Goal: Task Accomplishment & Management: Complete application form

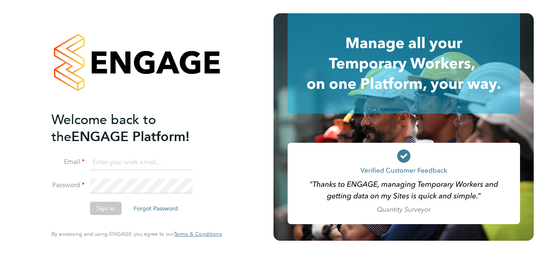
type input "anna.evans1@justice.gov.uk"
click at [97, 212] on button "Sign In" at bounding box center [106, 208] width 32 height 13
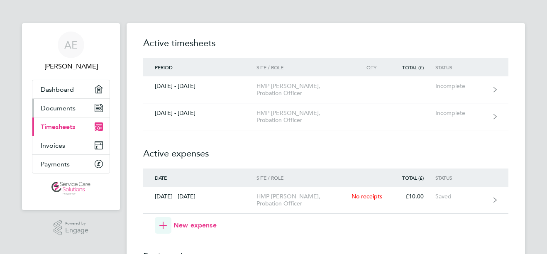
click at [65, 108] on span "Documents" at bounding box center [58, 108] width 35 height 8
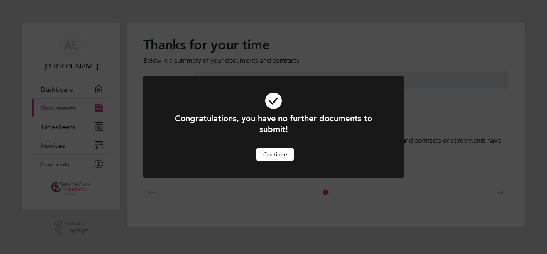
click at [275, 158] on button "Continue" at bounding box center [274, 154] width 37 height 13
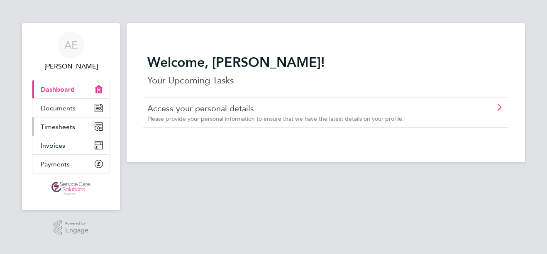
click at [77, 125] on link "Timesheets" at bounding box center [70, 126] width 77 height 18
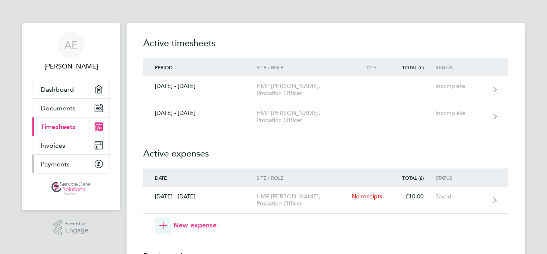
click at [70, 165] on link "Payments" at bounding box center [70, 164] width 77 height 18
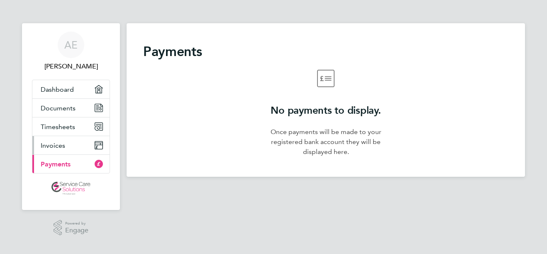
click at [75, 151] on link "Invoices" at bounding box center [70, 145] width 77 height 18
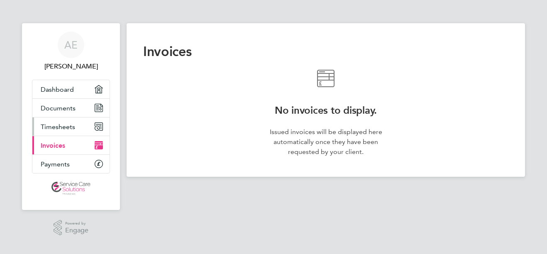
click at [75, 132] on link "Timesheets" at bounding box center [70, 126] width 77 height 18
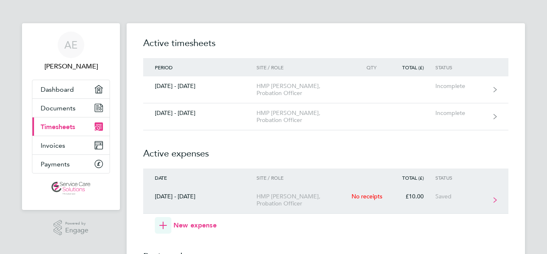
click at [316, 189] on link "[DATE] - [DATE] HMP Elmley, Probation Officer No receipts £10.00 Saved" at bounding box center [325, 200] width 365 height 27
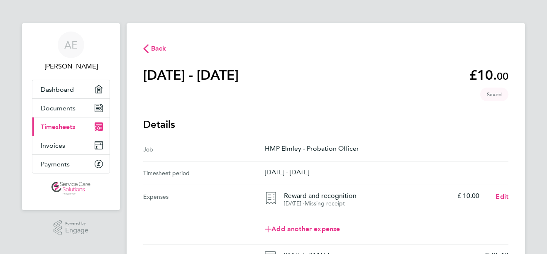
click at [516, 182] on main "Back [DATE] - [DATE] £10. 00 expense descripion placeholder Saved Details Job H…" at bounding box center [326, 178] width 398 height 310
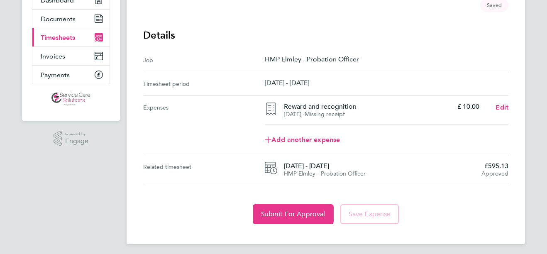
scroll to position [92, 0]
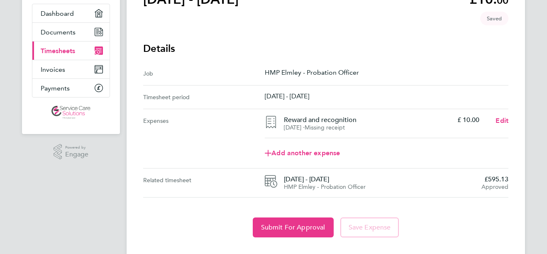
click at [453, 171] on div "Related timesheet [DATE] - [DATE] HMP Elmley - Probation Officer £595.13 Approv…" at bounding box center [325, 182] width 365 height 29
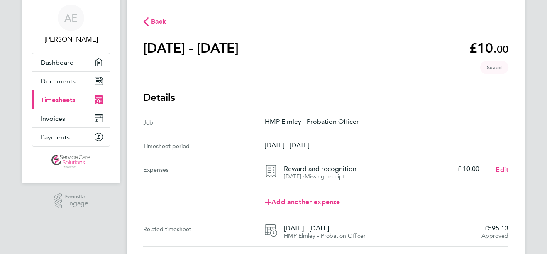
scroll to position [26, 0]
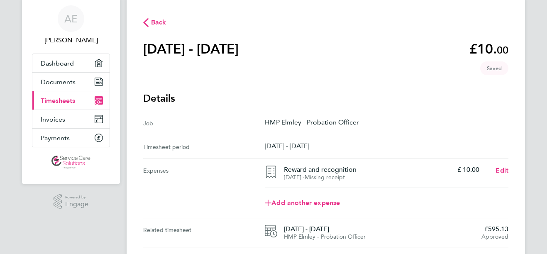
click at [453, 171] on section "Reward and recognition [DATE] ⋅ Missing receipt £ 10.00" at bounding box center [381, 172] width 195 height 15
click at [500, 174] on span "Edit" at bounding box center [501, 170] width 13 height 8
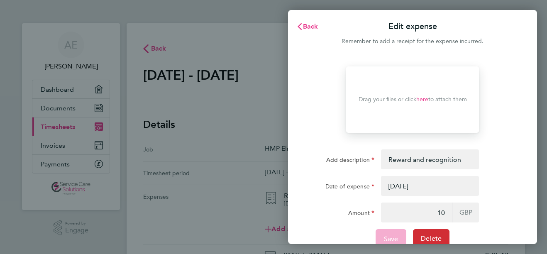
click at [432, 234] on button "Delete" at bounding box center [431, 238] width 36 height 19
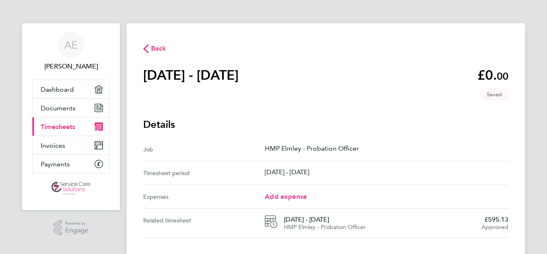
click at [452, 124] on h3 "Details" at bounding box center [325, 124] width 365 height 13
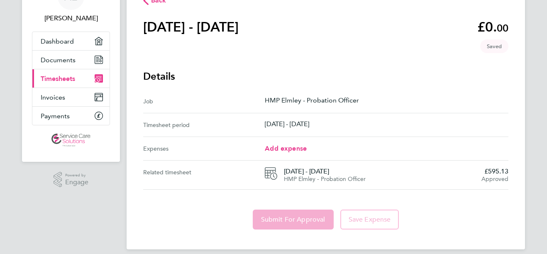
click at [452, 124] on ul "Job HMP Elmley - [DEMOGRAPHIC_DATA] Officer Timesheet period [DATE] - [DATE] Ex…" at bounding box center [325, 140] width 365 height 100
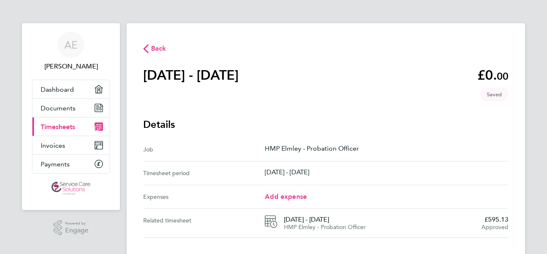
click at [73, 126] on span "Timesheets" at bounding box center [58, 127] width 34 height 8
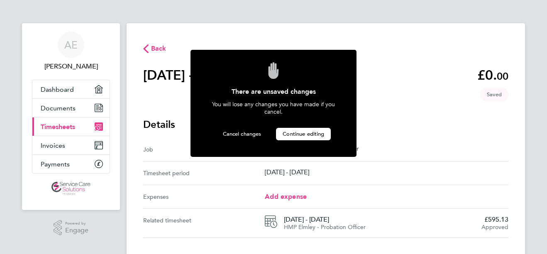
click at [303, 135] on span "Continue editing" at bounding box center [302, 133] width 41 height 7
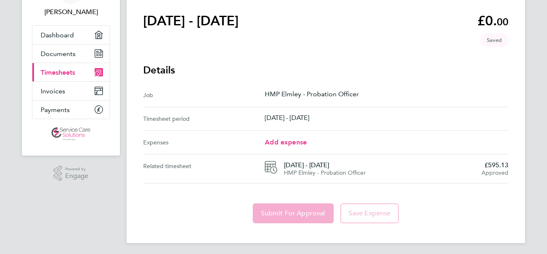
scroll to position [57, 0]
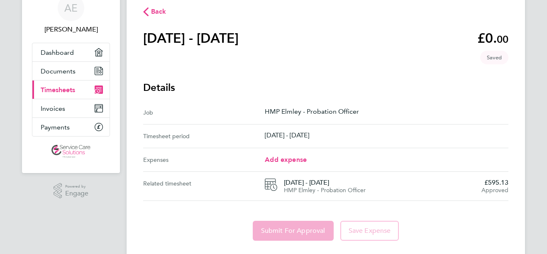
click at [346, 138] on ul "Job HMP Elmley - [DEMOGRAPHIC_DATA] Officer Timesheet period [DATE] - [DATE] Ex…" at bounding box center [325, 151] width 365 height 100
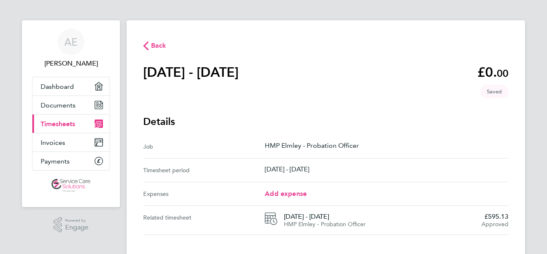
scroll to position [0, 0]
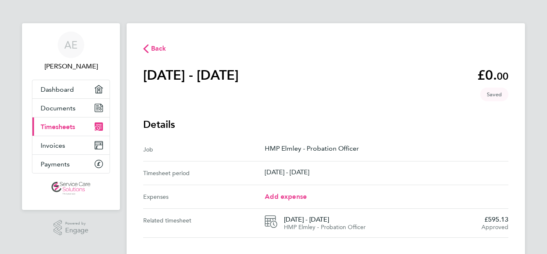
click at [163, 51] on span "Back" at bounding box center [158, 49] width 15 height 10
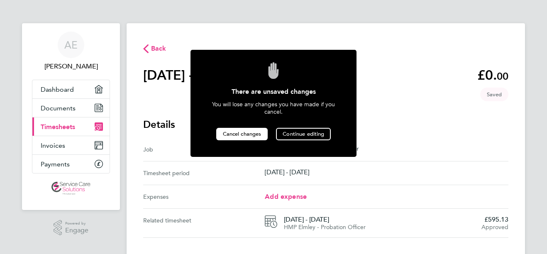
click at [250, 134] on span "Cancel changes" at bounding box center [242, 133] width 39 height 7
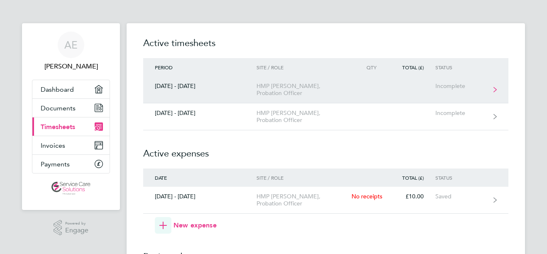
click at [315, 88] on div "HMP [PERSON_NAME], Probation Officer" at bounding box center [303, 90] width 95 height 14
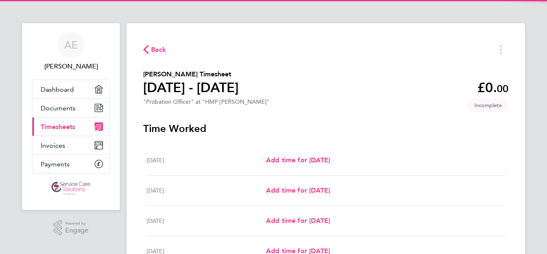
click at [302, 166] on div "[DATE] Add time for [DATE] Add time for [DATE]" at bounding box center [325, 160] width 358 height 30
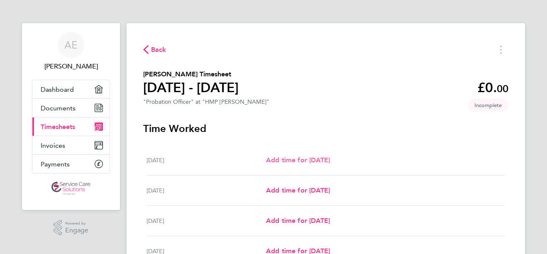
click at [302, 162] on span "Add time for [DATE]" at bounding box center [298, 160] width 64 height 8
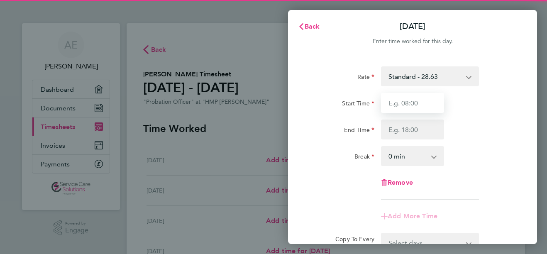
click at [405, 97] on input "Start Time" at bounding box center [412, 103] width 63 height 20
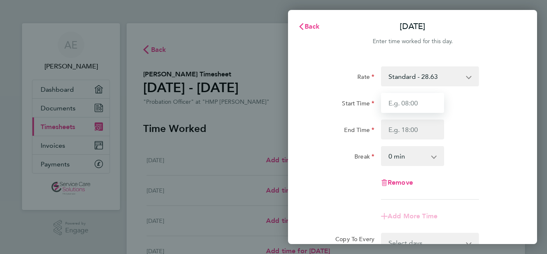
type input "08:00"
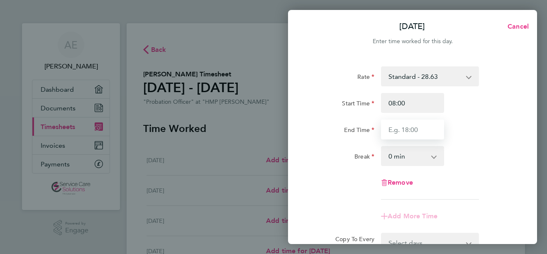
click at [401, 133] on input "End Time" at bounding box center [412, 129] width 63 height 20
type input "16:00"
click at [405, 161] on select "0 min 15 min 30 min 45 min 60 min 75 min 90 min" at bounding box center [407, 156] width 51 height 18
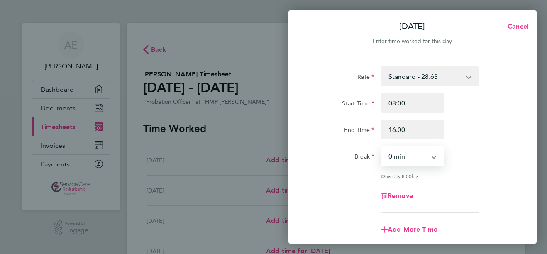
select select "30"
click at [382, 147] on select "0 min 15 min 30 min 45 min 60 min 75 min 90 min" at bounding box center [407, 156] width 51 height 18
click at [436, 191] on div "Remove" at bounding box center [412, 196] width 70 height 20
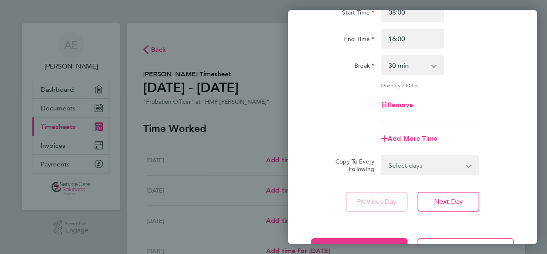
scroll to position [100, 0]
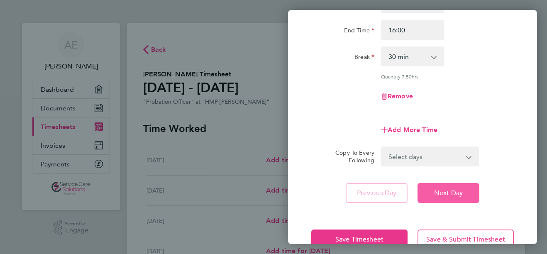
click at [437, 192] on span "Next Day" at bounding box center [448, 193] width 29 height 8
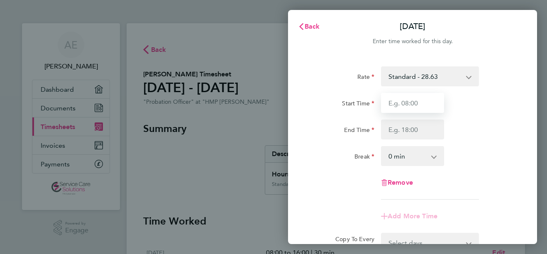
click at [415, 100] on input "Start Time" at bounding box center [412, 103] width 63 height 20
type input "09:00"
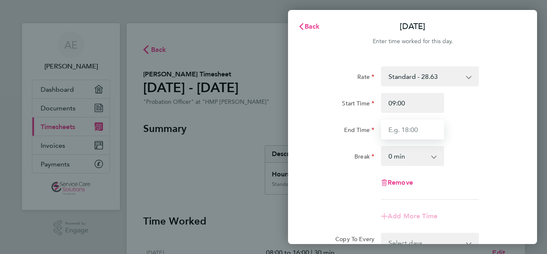
click at [409, 130] on input "End Time" at bounding box center [412, 129] width 63 height 20
type input "17:00"
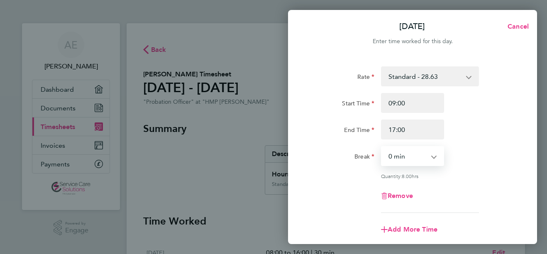
click at [401, 158] on select "0 min 15 min 30 min 45 min 60 min 75 min 90 min" at bounding box center [407, 156] width 51 height 18
select select "30"
click at [382, 147] on select "0 min 15 min 30 min 45 min 60 min 75 min 90 min" at bounding box center [407, 156] width 51 height 18
click at [450, 192] on div "Remove" at bounding box center [412, 196] width 209 height 20
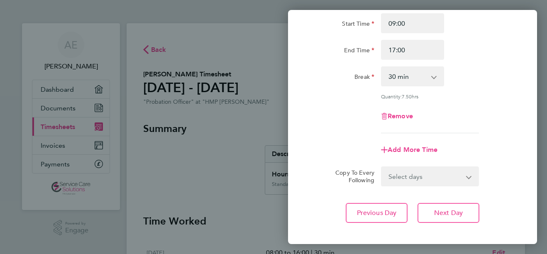
scroll to position [100, 0]
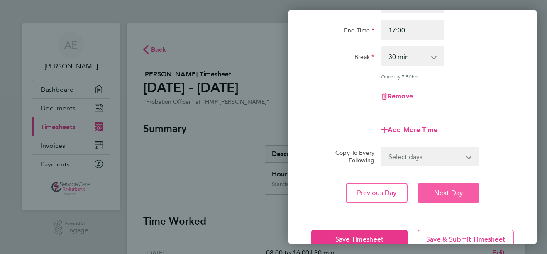
click at [450, 192] on span "Next Day" at bounding box center [448, 193] width 29 height 8
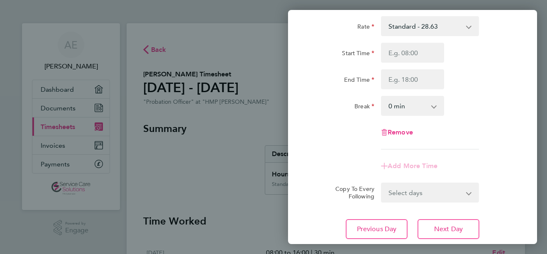
scroll to position [50, 0]
click at [417, 56] on input "Start Time" at bounding box center [412, 53] width 63 height 20
type input "08:30"
click at [394, 76] on input "End Time" at bounding box center [412, 80] width 63 height 20
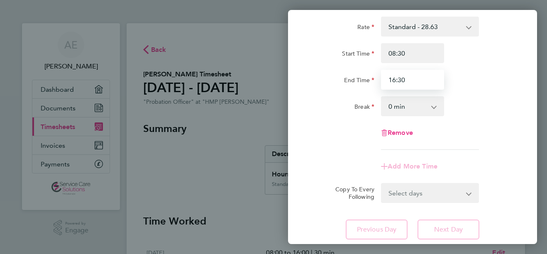
type input "16:30"
click at [401, 104] on select "0 min 15 min 30 min 45 min 60 min 75 min 90 min" at bounding box center [407, 106] width 51 height 18
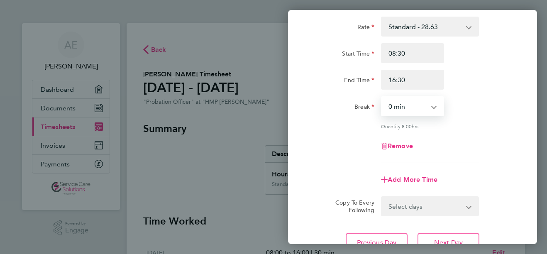
select select "30"
click at [382, 97] on select "0 min 15 min 30 min 45 min 60 min 75 min 90 min" at bounding box center [407, 106] width 51 height 18
click at [440, 135] on div "Rate Standard - 28.63 Start Time 08:30 End Time 16:30 Break 0 min 15 min 30 min…" at bounding box center [412, 90] width 202 height 146
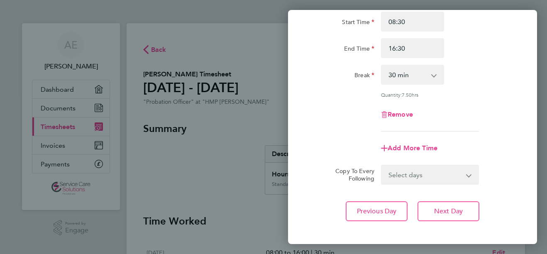
scroll to position [83, 0]
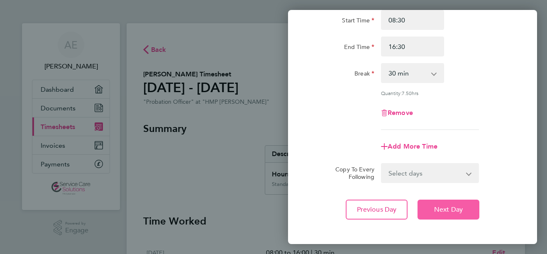
click at [445, 207] on span "Next Day" at bounding box center [448, 209] width 29 height 8
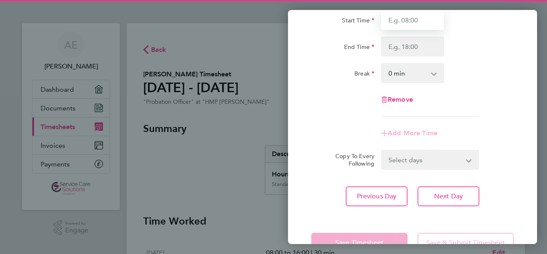
click at [417, 22] on input "Start Time" at bounding box center [412, 20] width 63 height 20
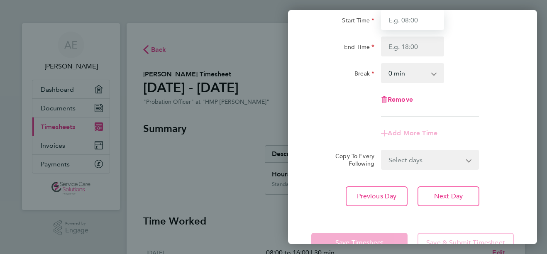
type input "09:00"
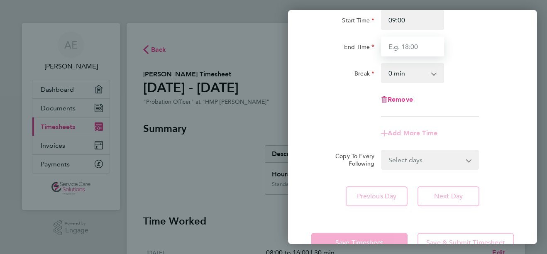
click at [403, 39] on input "End Time" at bounding box center [412, 46] width 63 height 20
type input "17:00"
click at [409, 74] on select "0 min 15 min 30 min 45 min 60 min 75 min 90 min" at bounding box center [407, 73] width 51 height 18
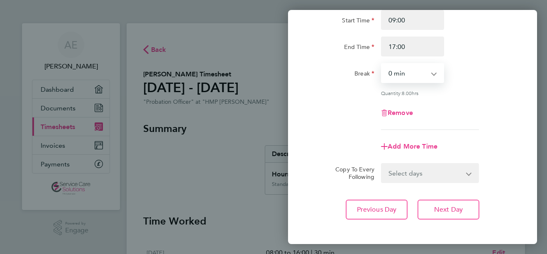
select select "30"
click at [382, 64] on select "0 min 15 min 30 min 45 min 60 min 75 min 90 min" at bounding box center [407, 73] width 51 height 18
click at [433, 208] on button "Next Day" at bounding box center [448, 210] width 62 height 20
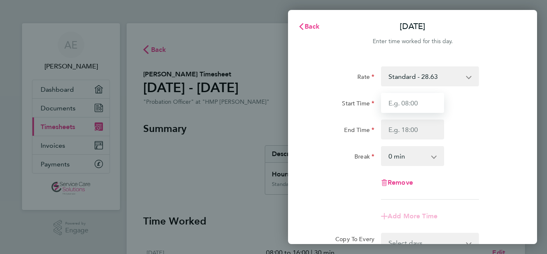
click at [419, 100] on input "Start Time" at bounding box center [412, 103] width 63 height 20
type input "09:00"
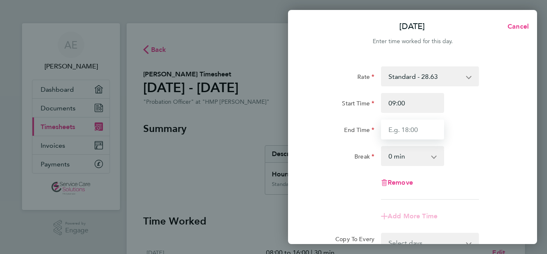
click at [410, 129] on input "End Time" at bounding box center [412, 129] width 63 height 20
type input "17:00"
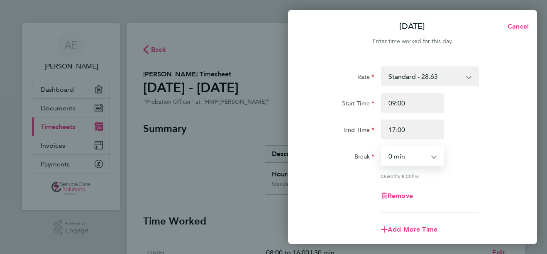
click at [402, 161] on select "0 min 15 min 30 min 45 min 60 min 75 min 90 min" at bounding box center [407, 156] width 51 height 18
select select "30"
click at [382, 147] on select "0 min 15 min 30 min 45 min 60 min 75 min 90 min" at bounding box center [407, 156] width 51 height 18
click at [450, 190] on div "Remove" at bounding box center [412, 196] width 209 height 20
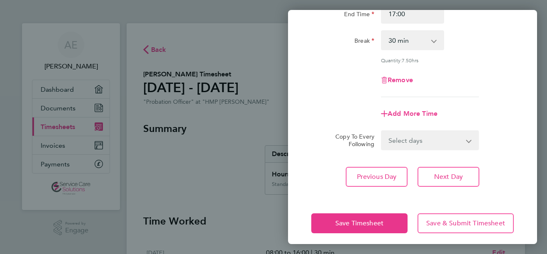
scroll to position [116, 0]
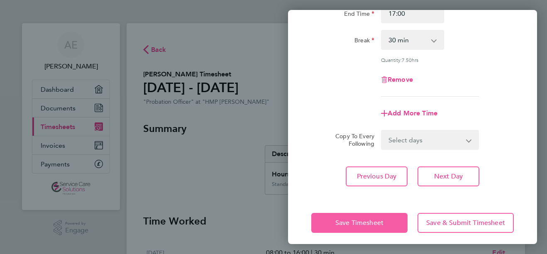
click at [378, 223] on span "Save Timesheet" at bounding box center [359, 223] width 48 height 8
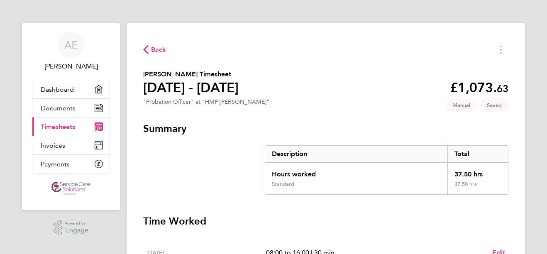
click at [363, 102] on section "[PERSON_NAME] Timesheet [DATE] - [DATE] £1,073. 63 "Probation Officer" at "HMP …" at bounding box center [325, 88] width 365 height 39
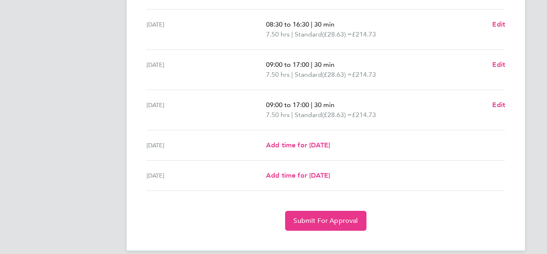
scroll to position [319, 0]
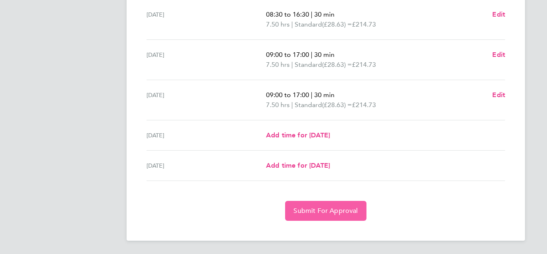
click at [323, 216] on button "Submit For Approval" at bounding box center [325, 211] width 81 height 20
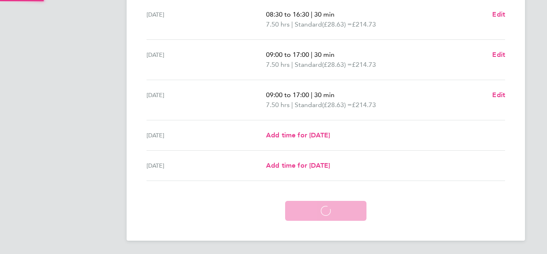
scroll to position [279, 0]
